Goal: Information Seeking & Learning: Find specific fact

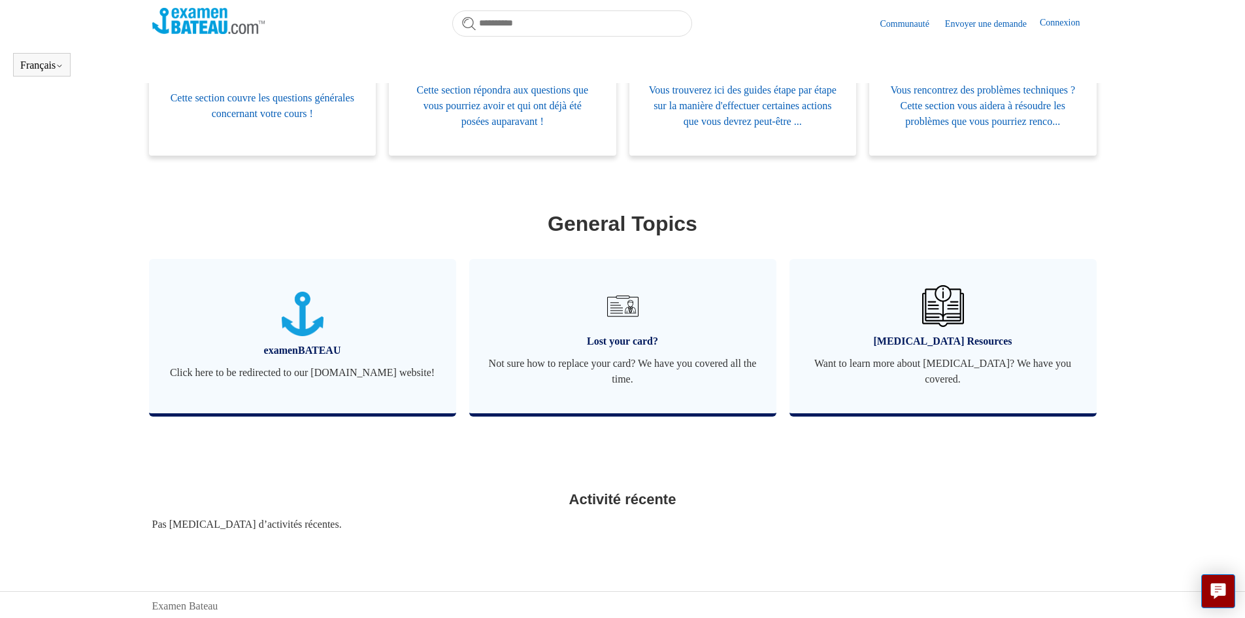
scroll to position [356, 0]
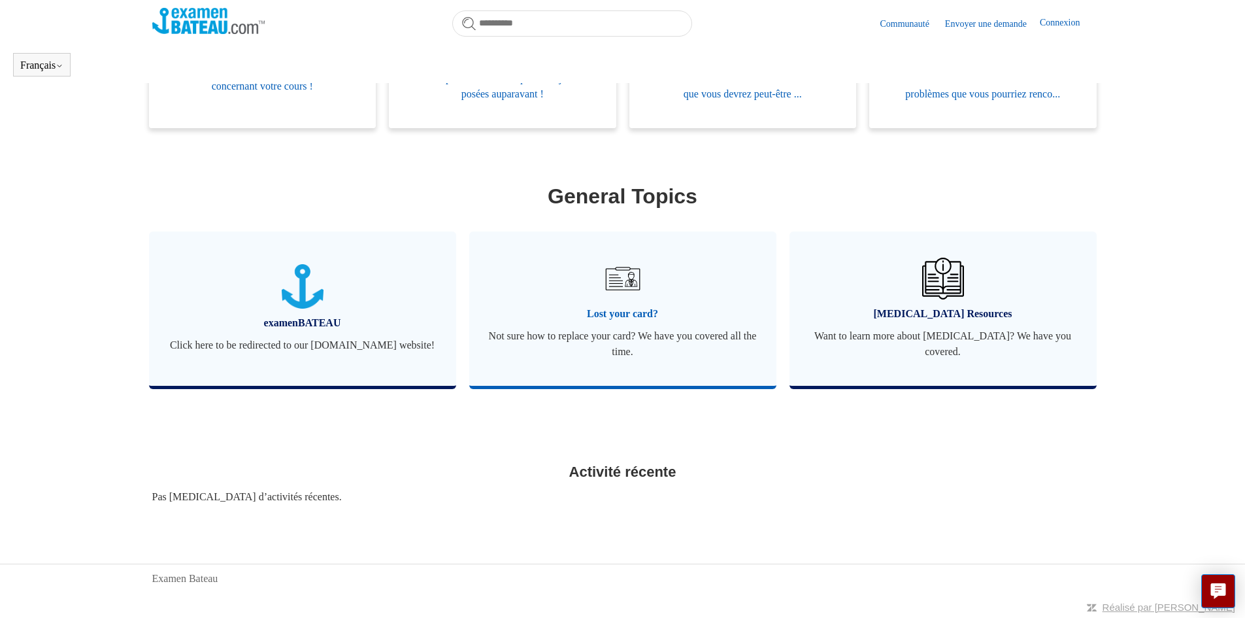
click at [621, 282] on img at bounding box center [622, 279] width 46 height 46
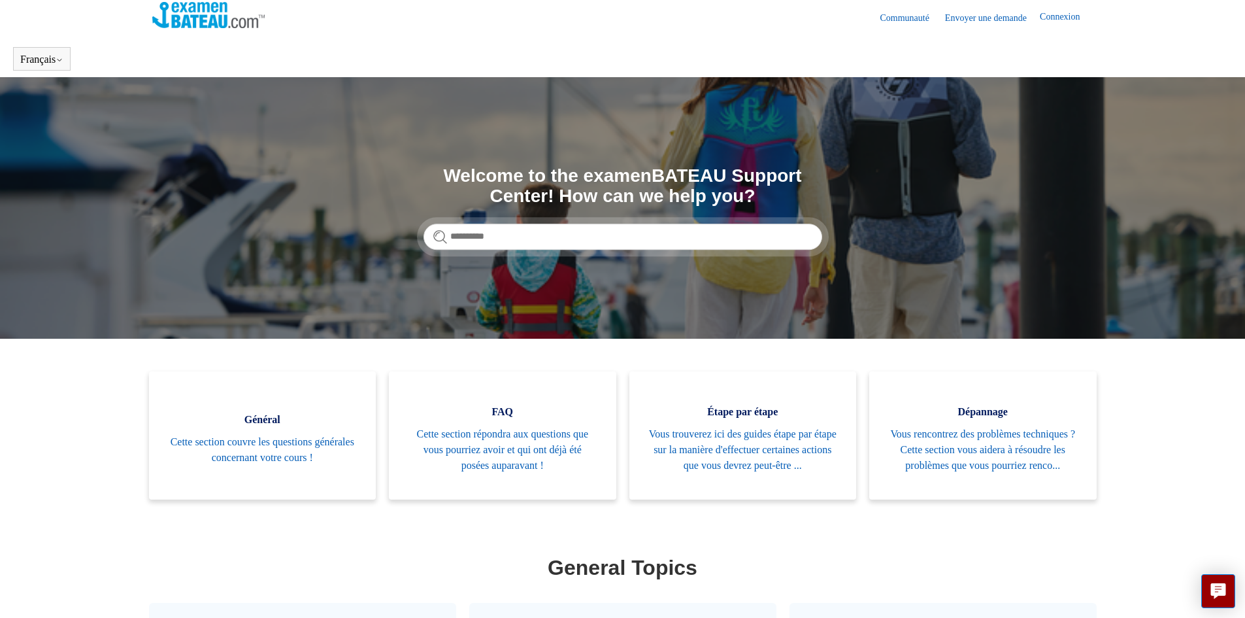
scroll to position [4, 0]
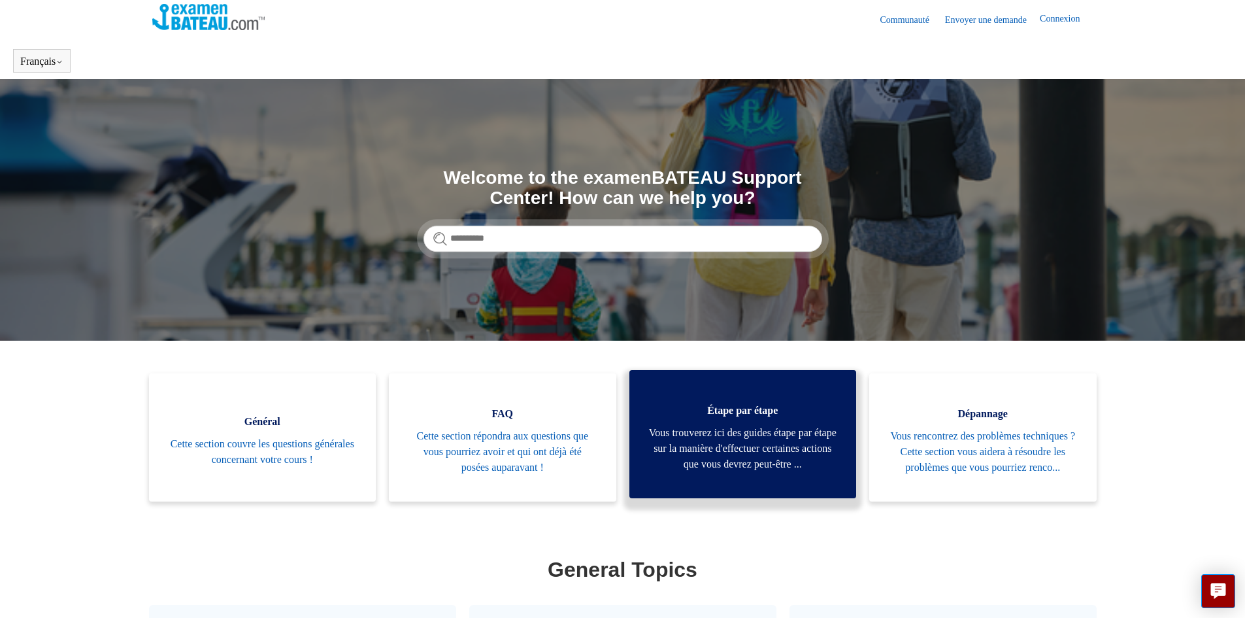
click at [733, 429] on span "Vous trouverez ici des guides étape par étape sur la manière d'effectuer certai…" at bounding box center [743, 448] width 188 height 47
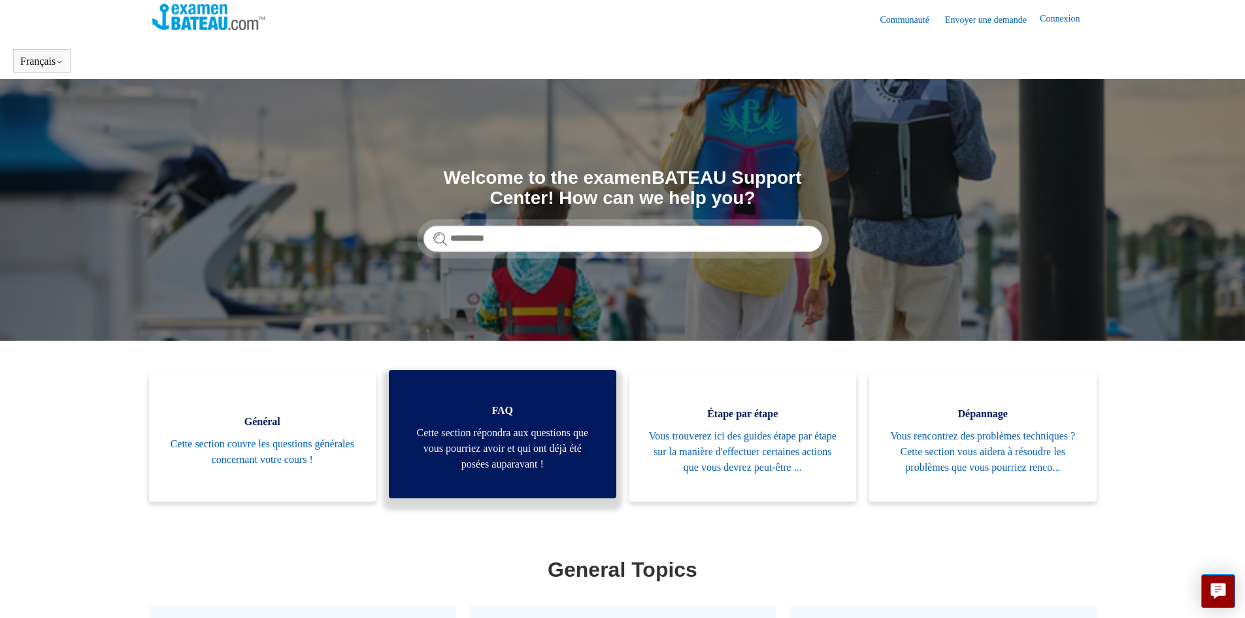
click at [495, 454] on span "Cette section répondra aux questions que vous pourriez avoir et qui ont déjà ét…" at bounding box center [502, 448] width 188 height 47
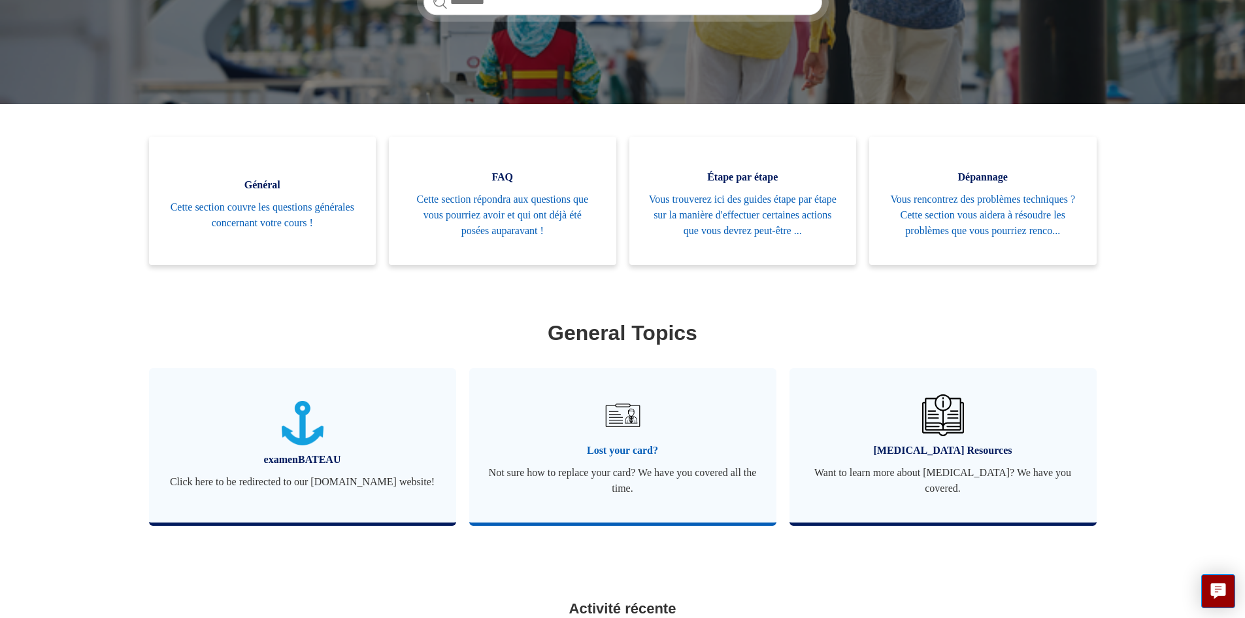
click at [623, 444] on span "Lost your card?" at bounding box center [623, 450] width 268 height 16
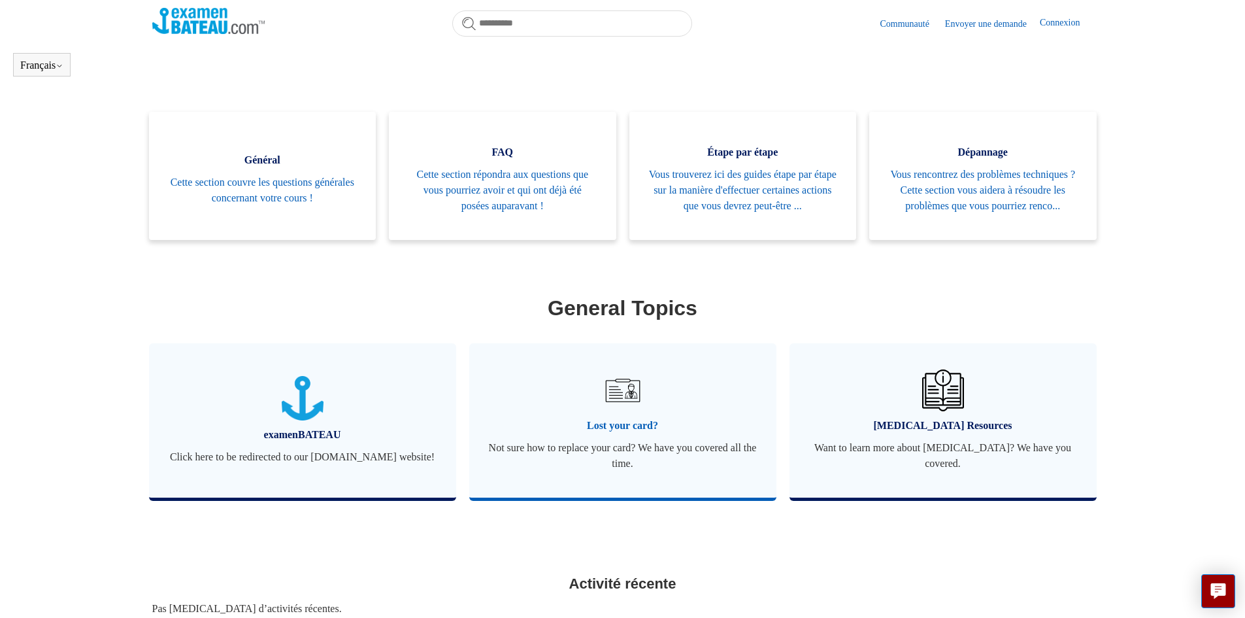
scroll to position [265, 0]
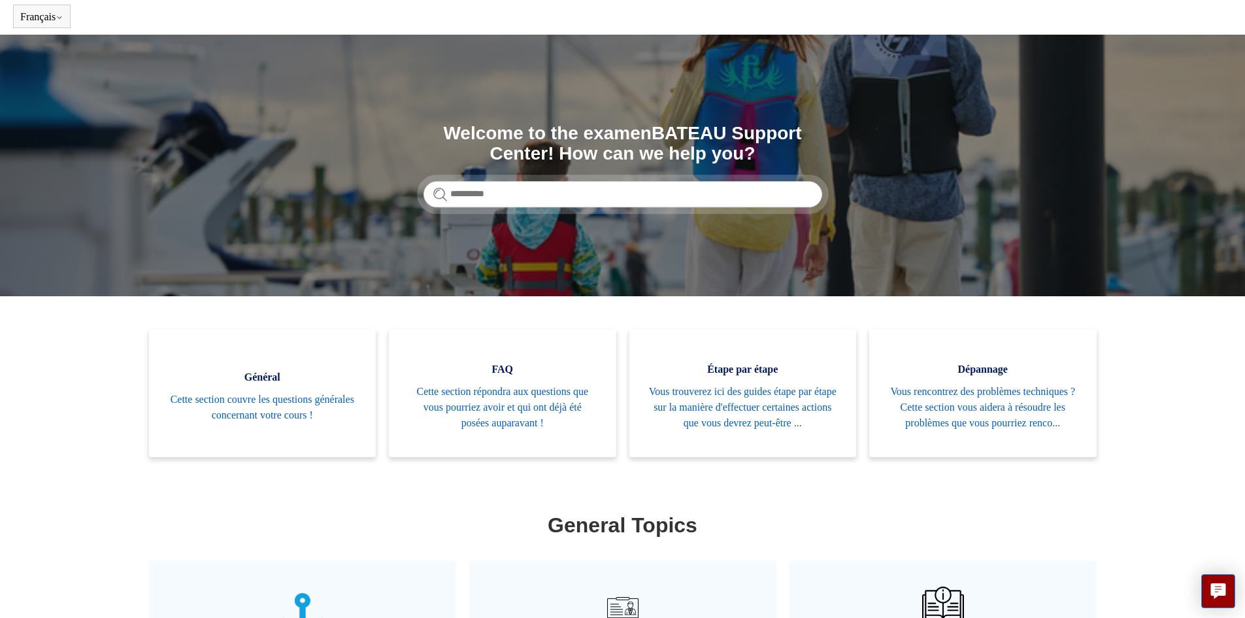
scroll to position [37, 0]
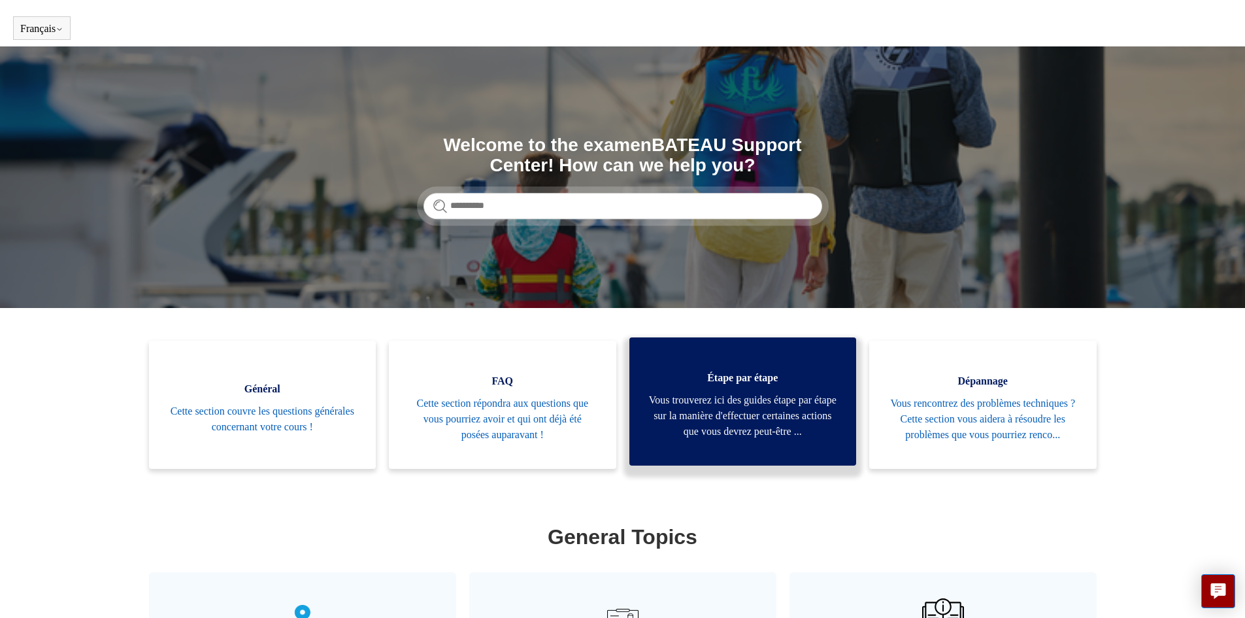
click at [732, 422] on span "Vous trouverez ici des guides étape par étape sur la manière d'effectuer certai…" at bounding box center [743, 415] width 188 height 47
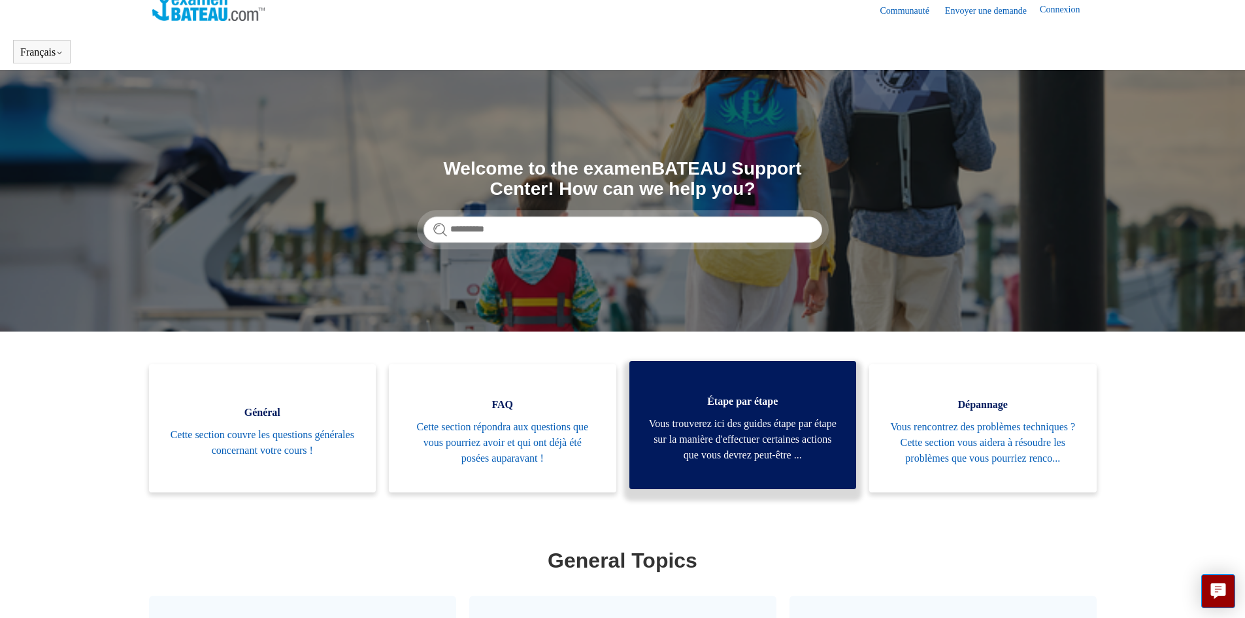
scroll to position [0, 0]
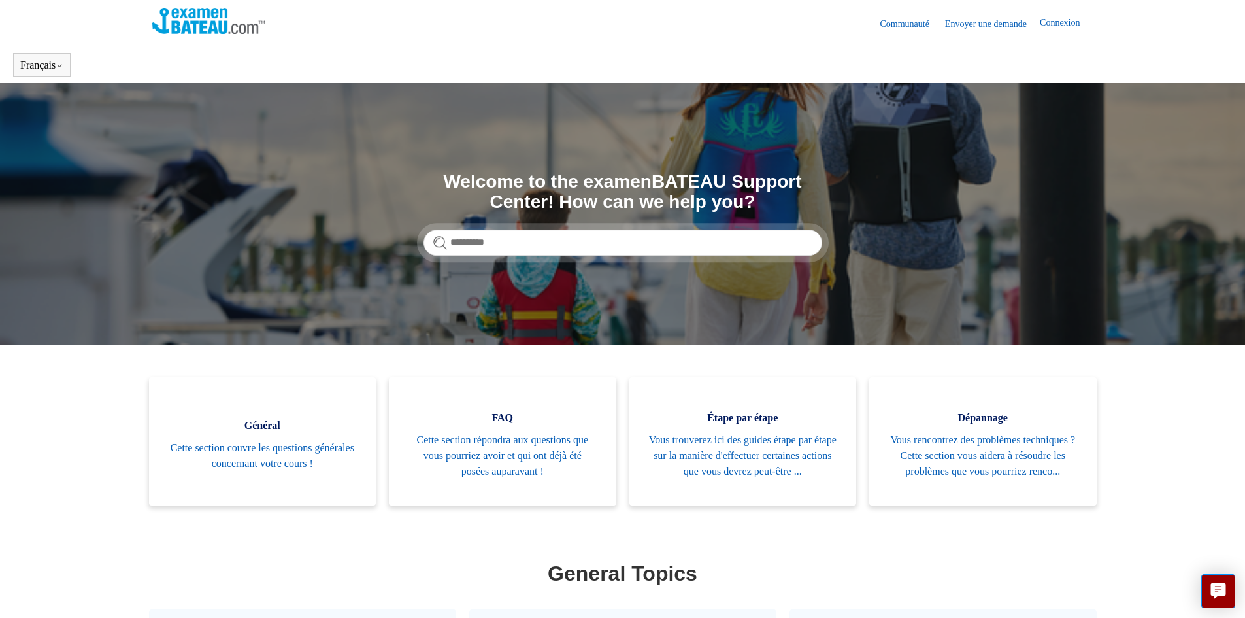
click at [984, 22] on link "Envoyer une demande" at bounding box center [992, 24] width 95 height 14
click at [503, 243] on input "Rechercher" at bounding box center [622, 242] width 399 height 26
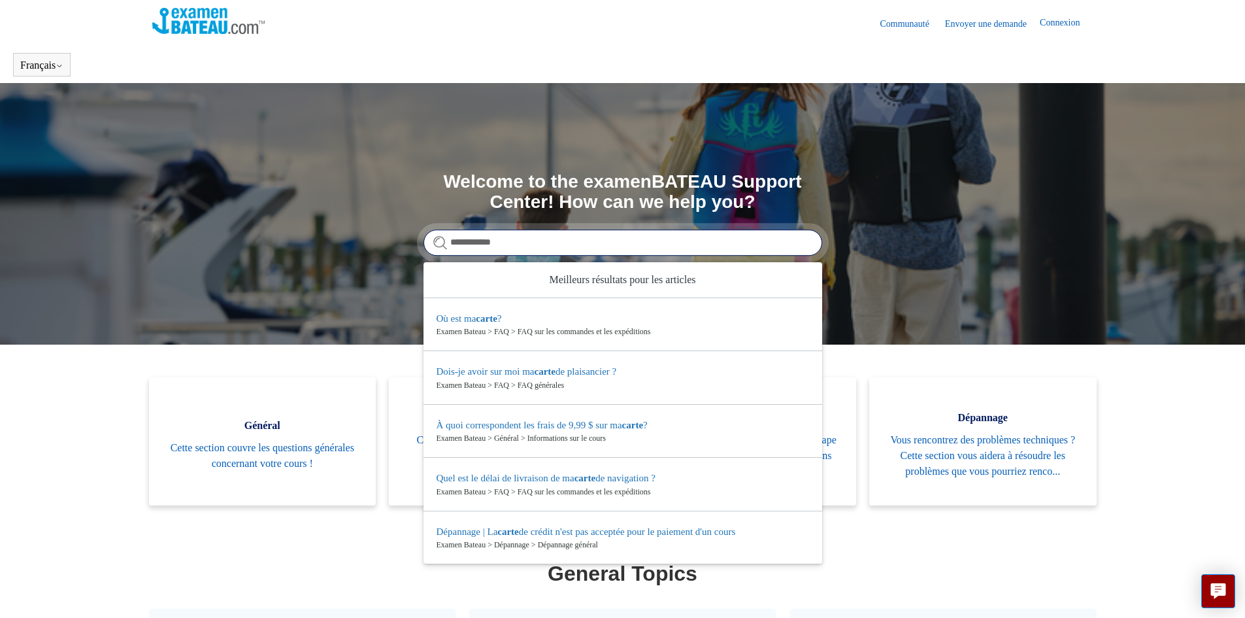
type input "**********"
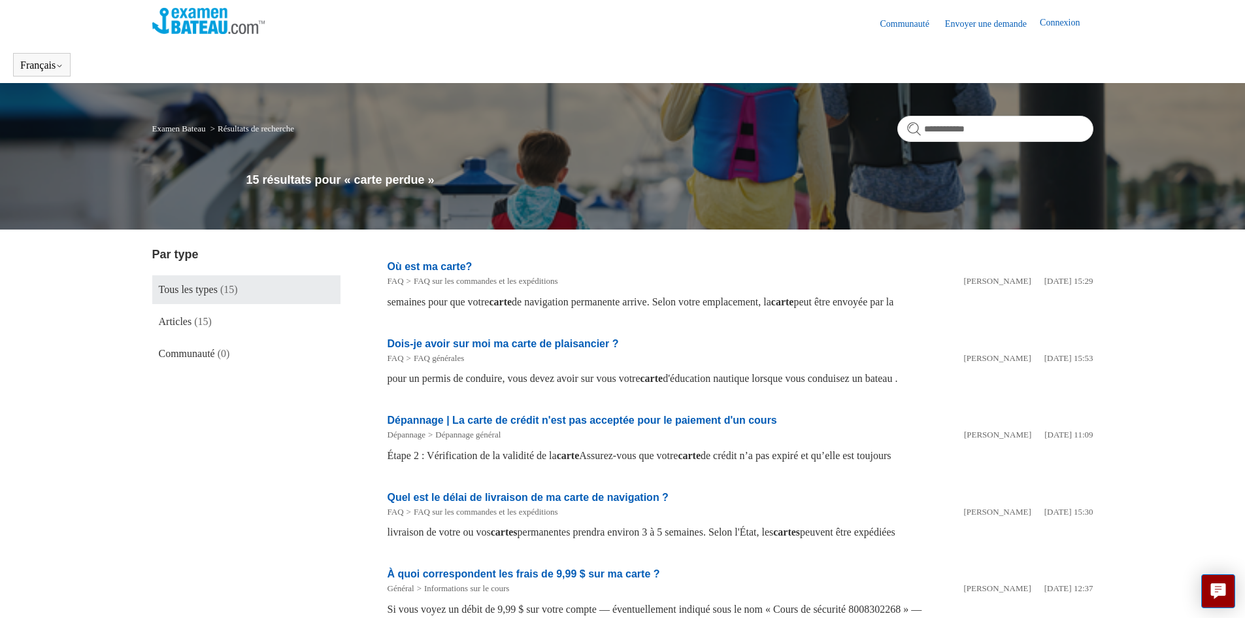
click at [434, 262] on link "Où est ma carte?" at bounding box center [430, 266] width 85 height 11
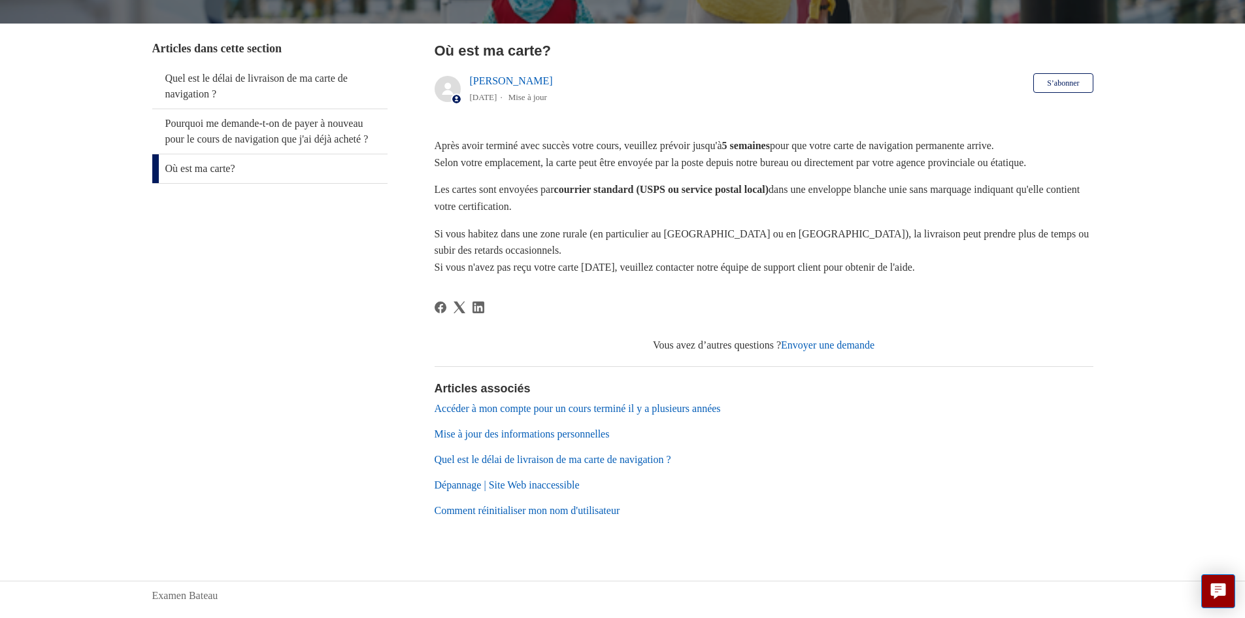
scroll to position [244, 0]
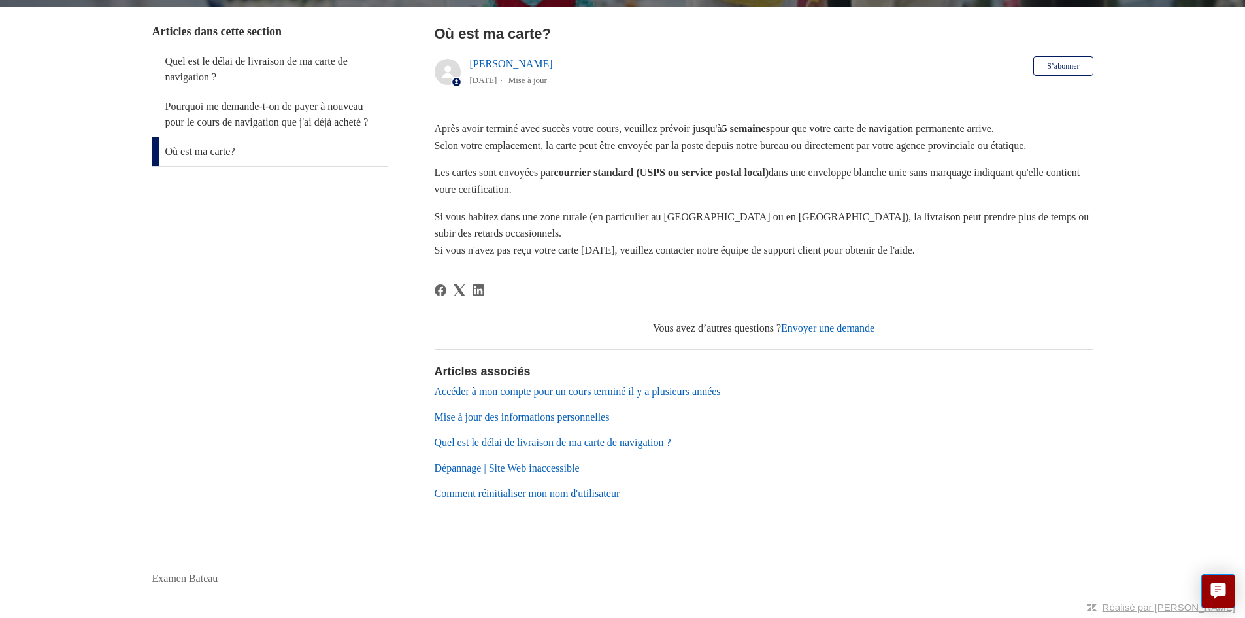
click at [545, 387] on link "Accéder à mon compte pour un cours terminé il y a plusieurs années" at bounding box center [578, 391] width 286 height 11
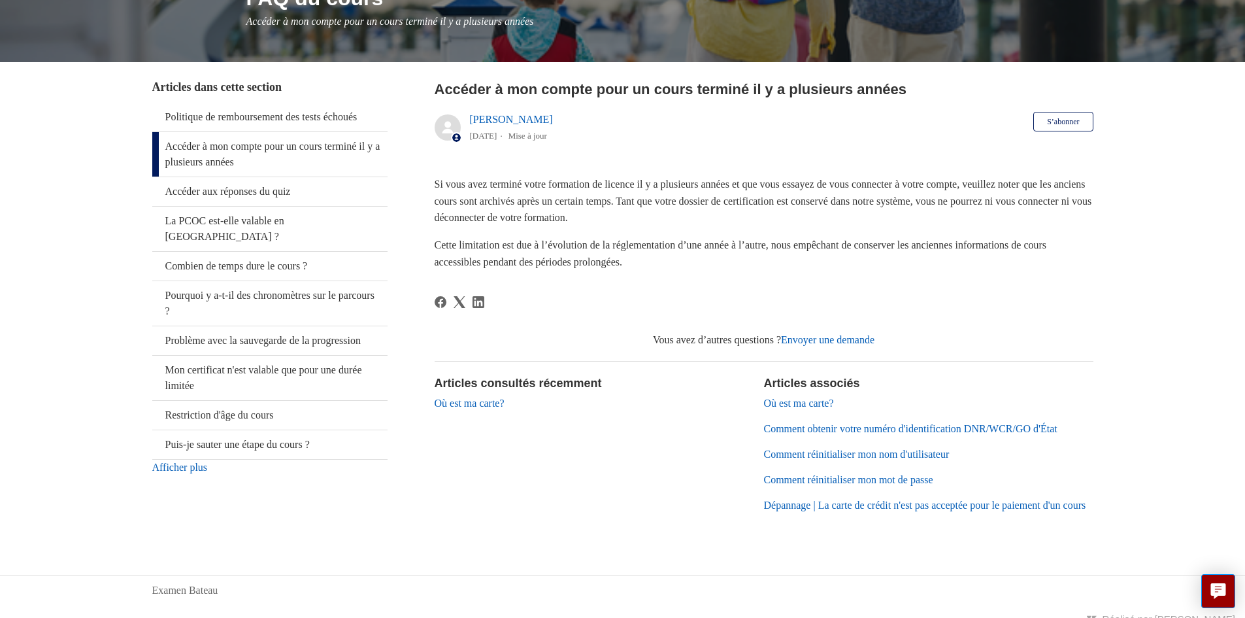
scroll to position [196, 0]
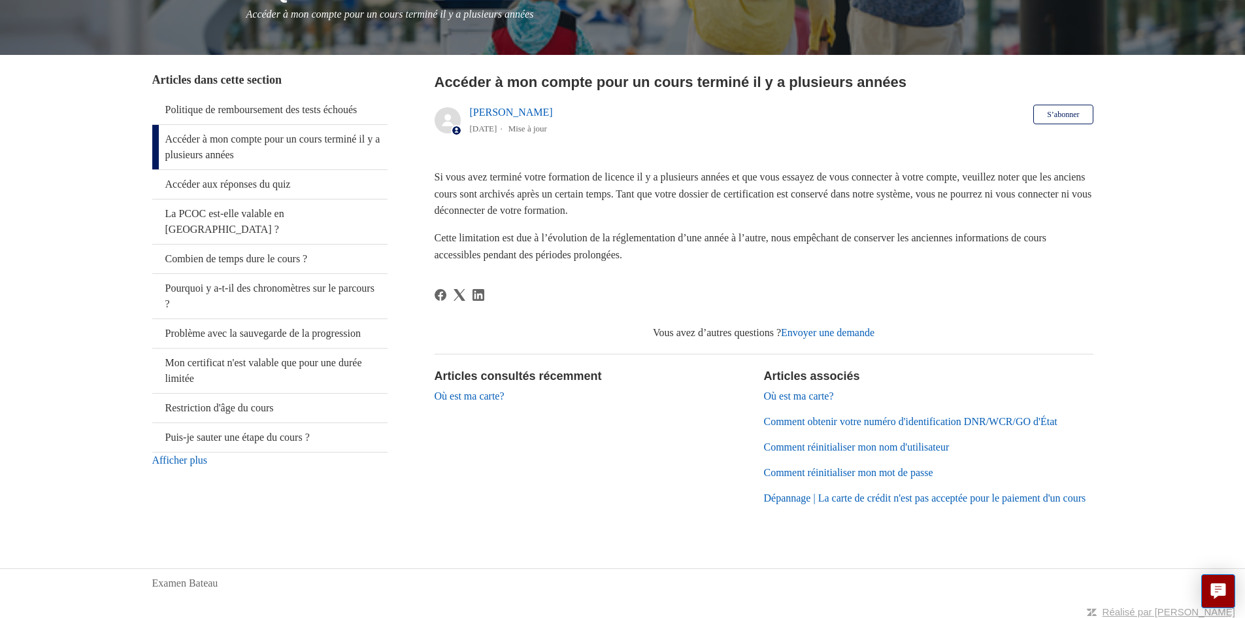
click at [801, 395] on link "Où est ma carte?" at bounding box center [799, 395] width 70 height 11
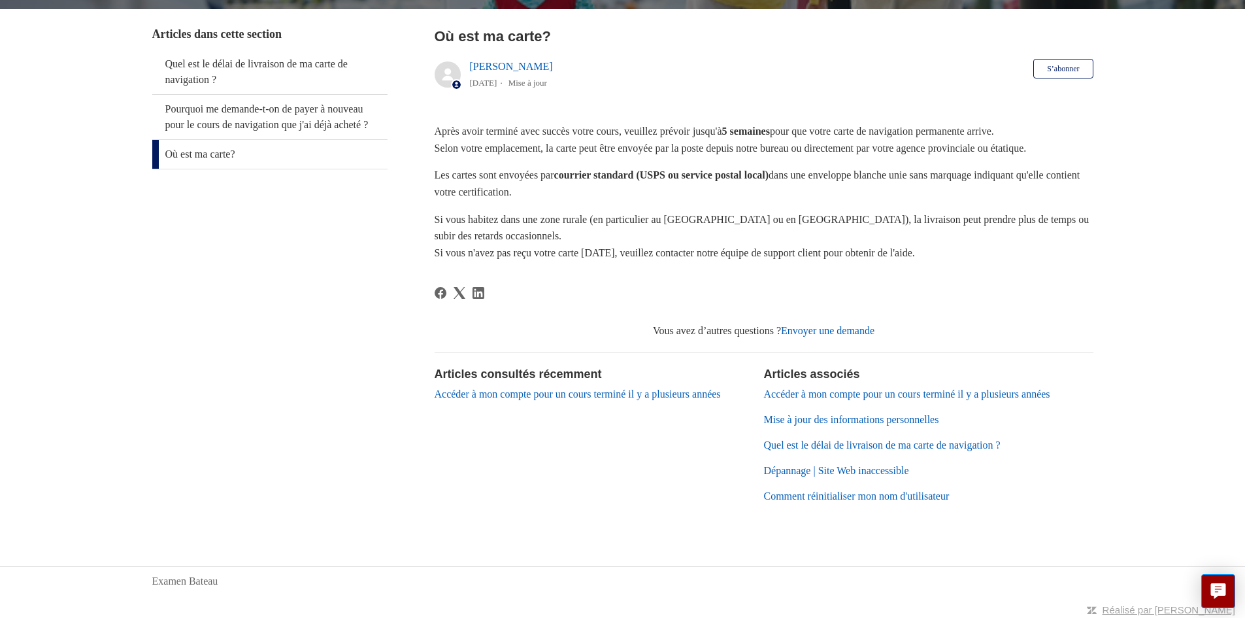
scroll to position [244, 0]
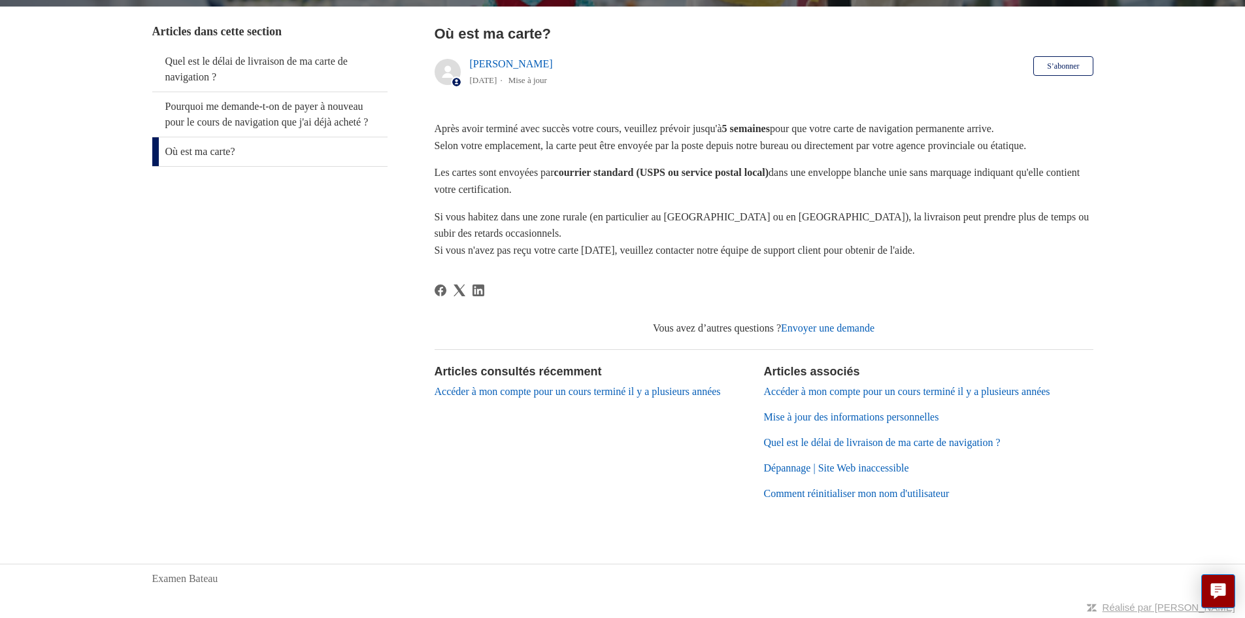
click at [948, 386] on link "Accéder à mon compte pour un cours terminé il y a plusieurs années" at bounding box center [907, 391] width 286 height 11
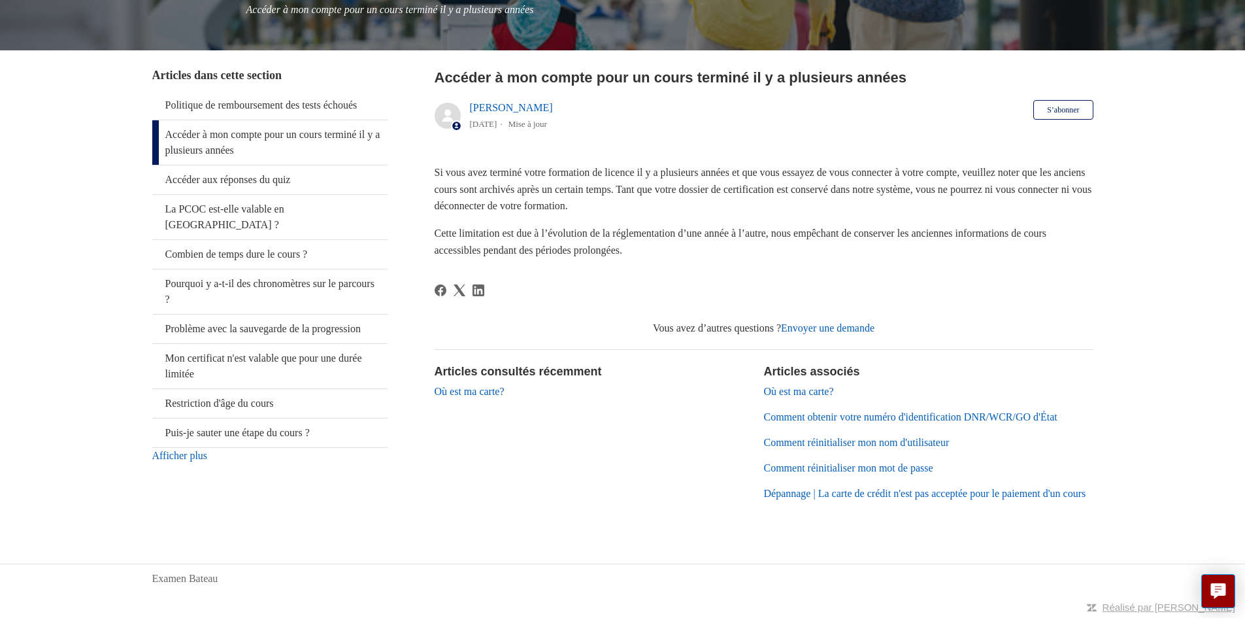
scroll to position [216, 0]
click at [247, 126] on link "Accéder à mon compte pour un cours terminé il y a plusieurs années" at bounding box center [269, 142] width 235 height 44
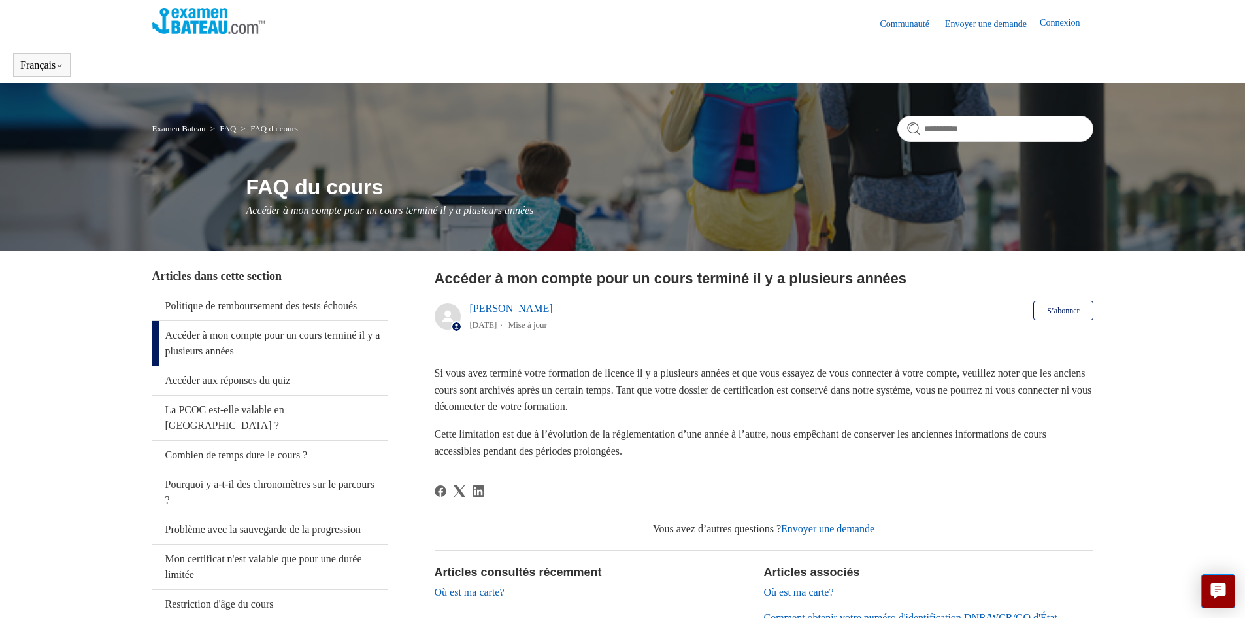
click at [1061, 25] on link "Connexion" at bounding box center [1066, 24] width 53 height 16
